Goal: Obtain resource: Obtain resource

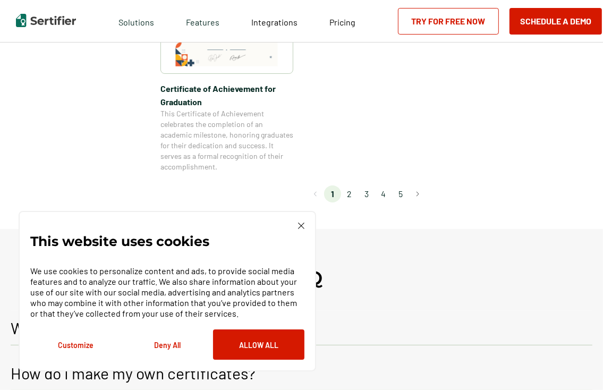
scroll to position [1009, 0]
click at [348, 190] on li "2" at bounding box center [349, 193] width 17 height 17
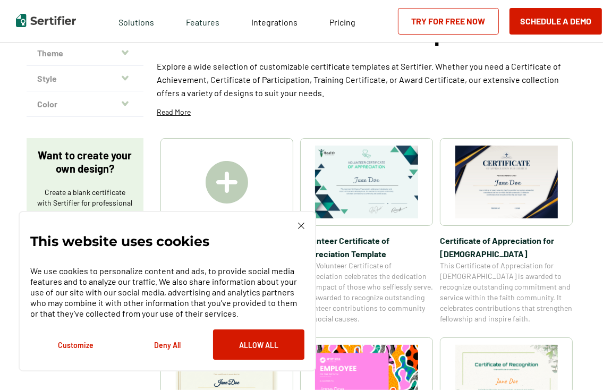
scroll to position [106, 0]
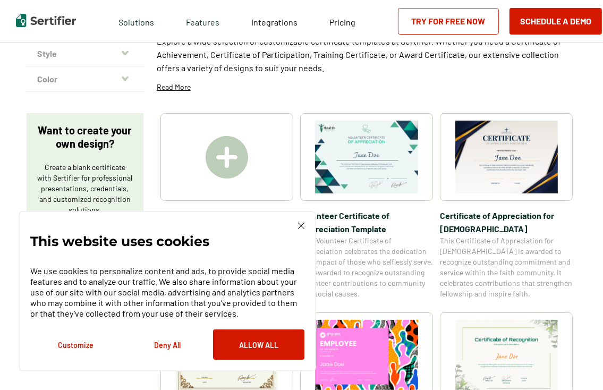
click at [202, 152] on div at bounding box center [226, 157] width 133 height 88
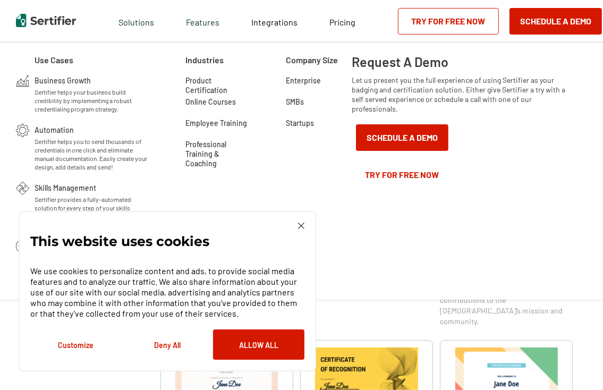
scroll to position [319, 0]
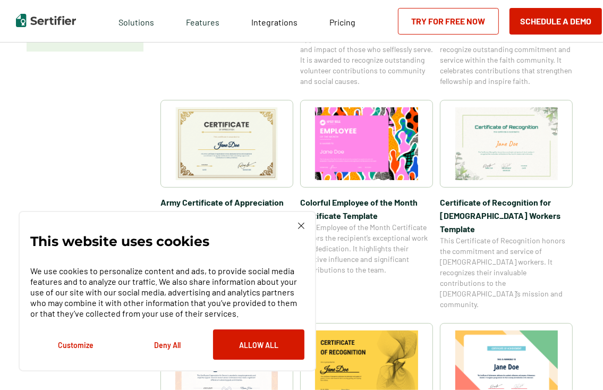
click at [255, 151] on img at bounding box center [226, 143] width 103 height 73
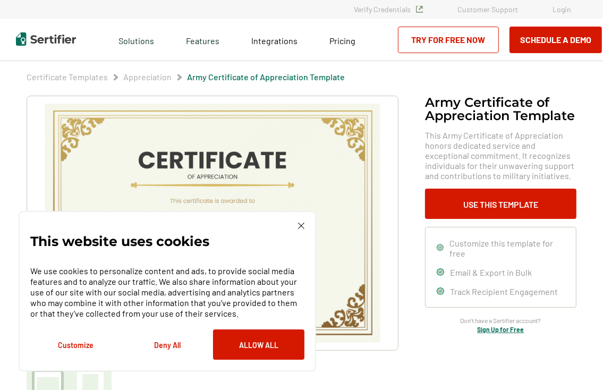
click at [300, 228] on img at bounding box center [301, 225] width 6 height 6
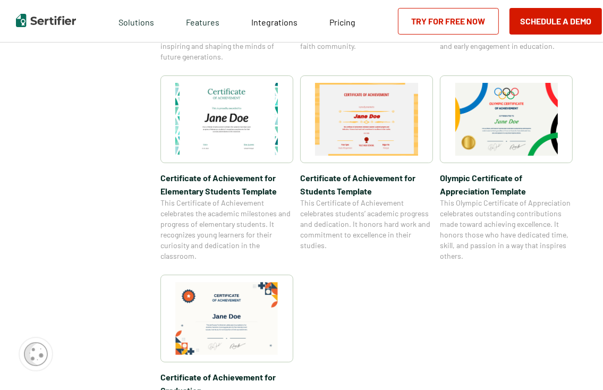
scroll to position [743, 0]
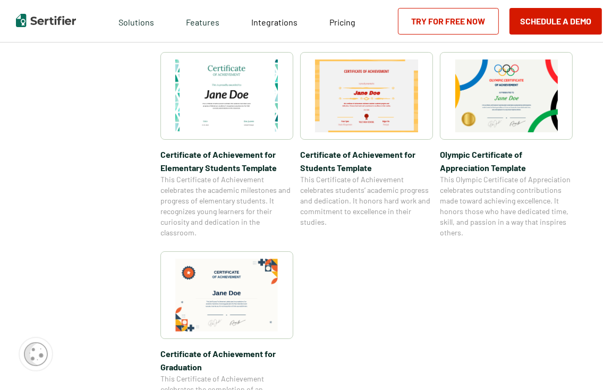
click at [369, 117] on img at bounding box center [366, 95] width 103 height 73
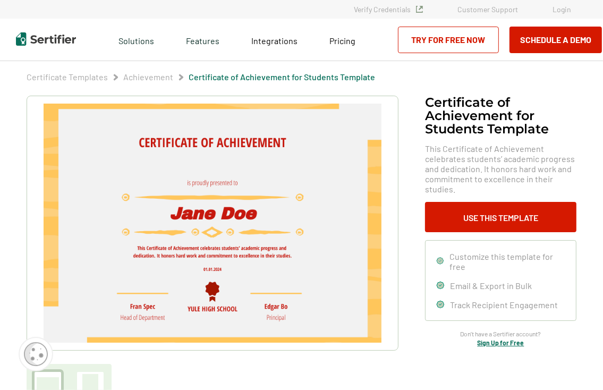
click at [219, 212] on img at bounding box center [213, 223] width 338 height 239
click at [220, 212] on img at bounding box center [213, 223] width 338 height 239
click at [221, 270] on img at bounding box center [213, 223] width 338 height 239
drag, startPoint x: 76, startPoint y: 141, endPoint x: 377, endPoint y: 81, distance: 306.9
click at [377, 81] on div "Certificate Templates Achievement Certificate of Achievement for Students Templ…" at bounding box center [301, 77] width 549 height 11
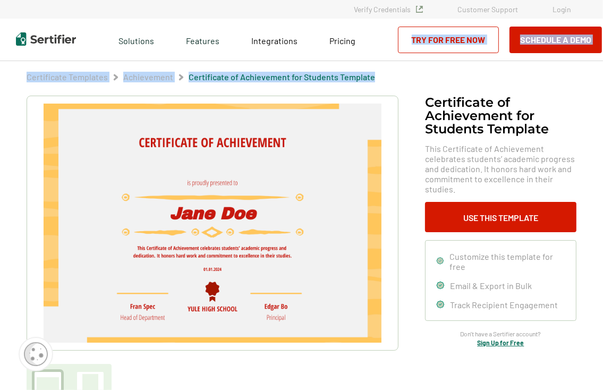
click at [374, 183] on img at bounding box center [213, 223] width 338 height 239
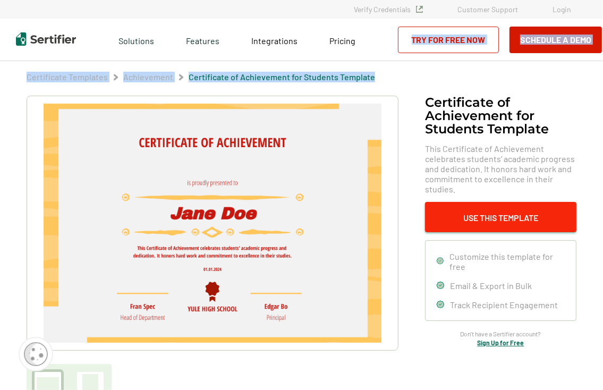
click at [478, 218] on button "Use This Template" at bounding box center [500, 217] width 151 height 30
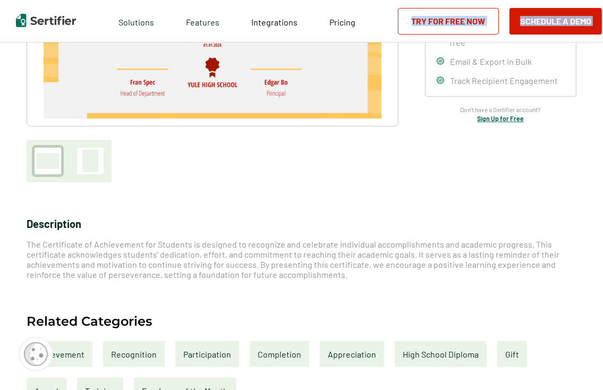
scroll to position [265, 0]
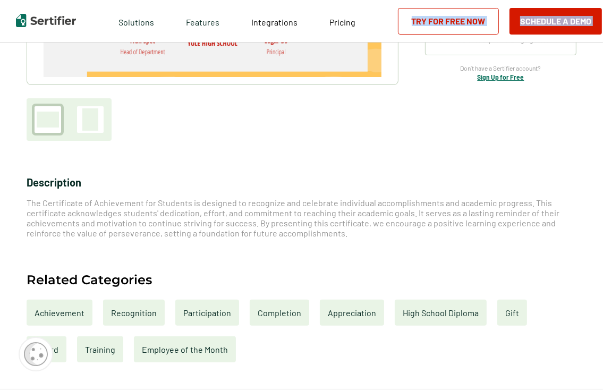
click at [277, 317] on div "Completion" at bounding box center [279, 312] width 59 height 26
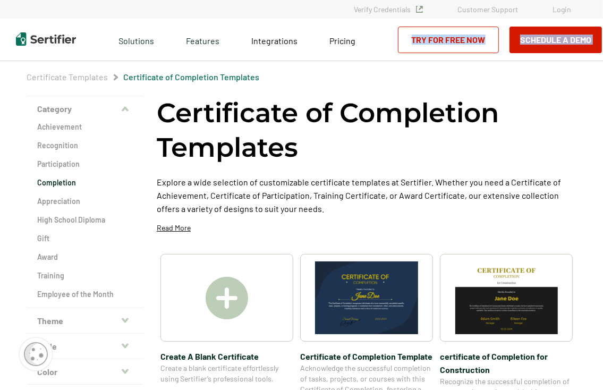
click at [372, 298] on img at bounding box center [366, 297] width 103 height 73
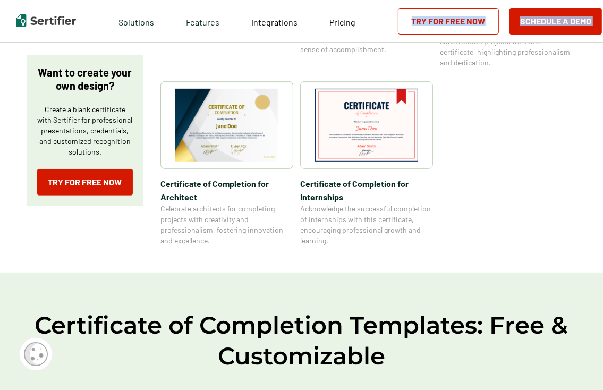
scroll to position [212, 0]
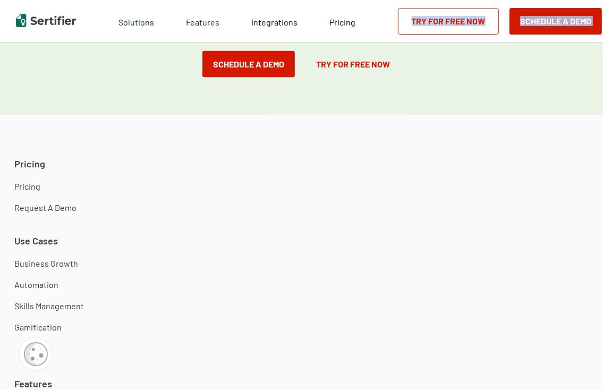
scroll to position [1062, 0]
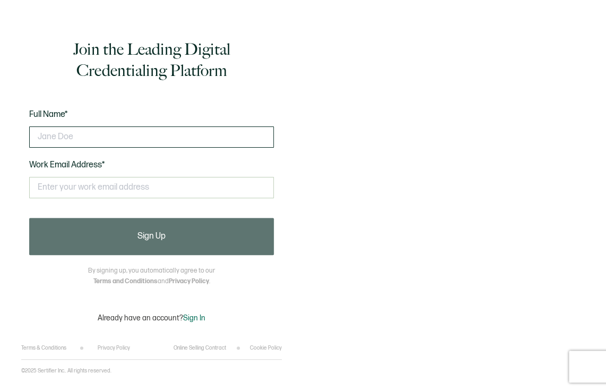
click at [64, 136] on input "text" at bounding box center [151, 136] width 245 height 21
